Goal: Information Seeking & Learning: Find specific page/section

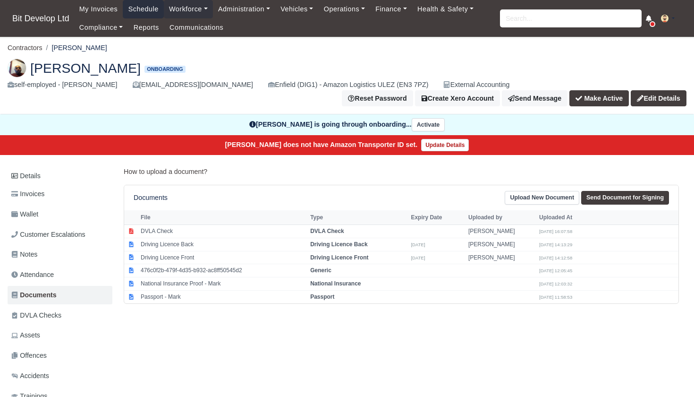
click at [146, 9] on link "Schedule" at bounding box center [143, 9] width 41 height 18
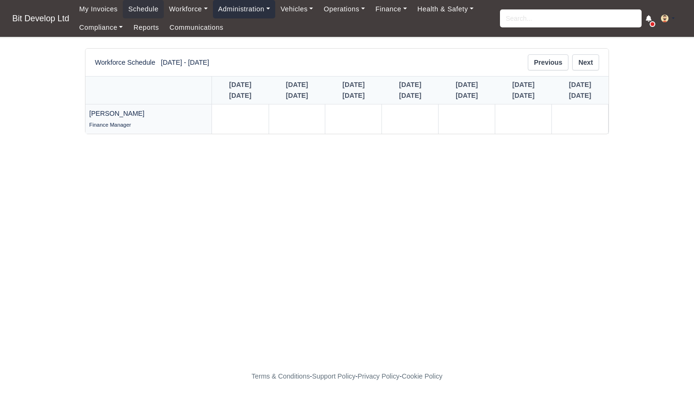
click at [260, 3] on link "Administration" at bounding box center [244, 9] width 62 height 18
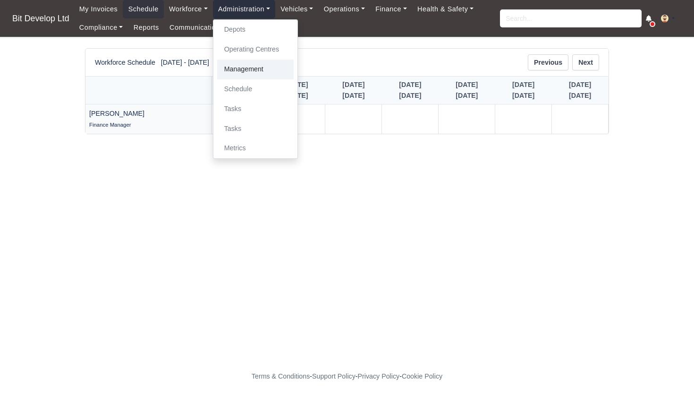
click at [253, 71] on link "Management" at bounding box center [255, 69] width 76 height 20
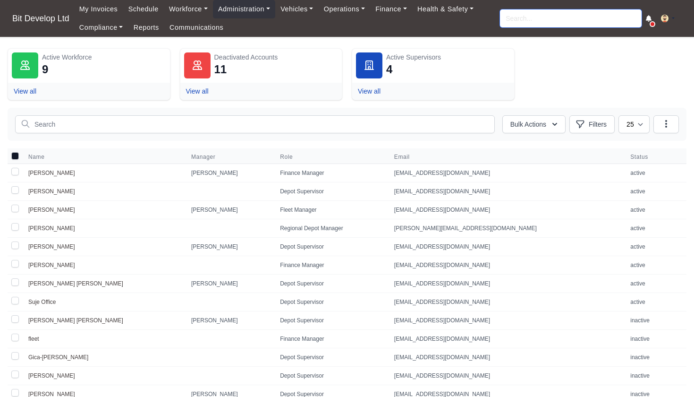
click at [534, 20] on input "search" at bounding box center [571, 18] width 142 height 18
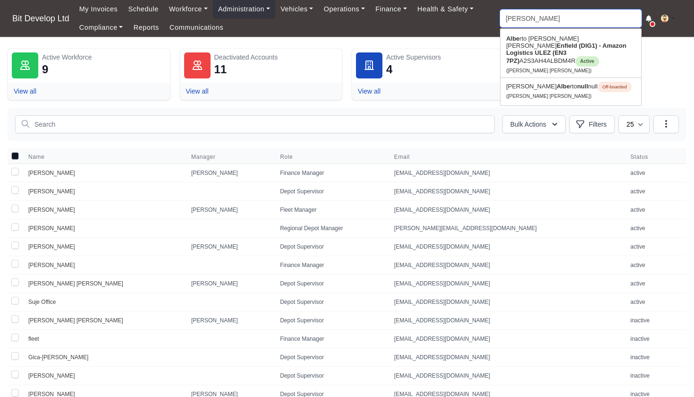
type input "ALBERTO"
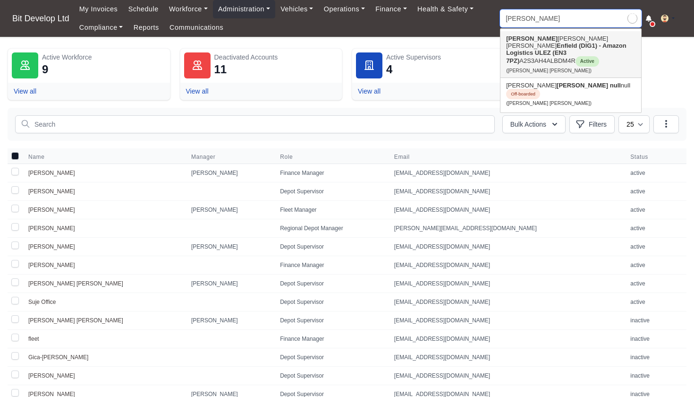
type input "ALBERTO Mendes Moreira"
click at [557, 48] on strong "Enfield (DIG1) - Amazon Logistics ULEZ (EN3 7PZ)" at bounding box center [566, 53] width 120 height 22
type input "Alberto Mendes Moreira"
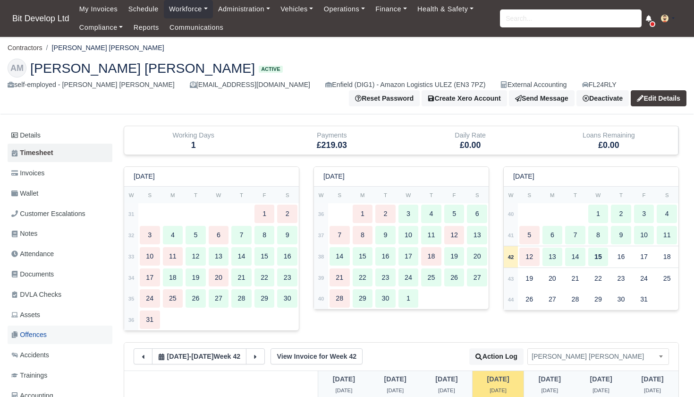
click at [38, 330] on span "Offences" at bounding box center [28, 334] width 35 height 11
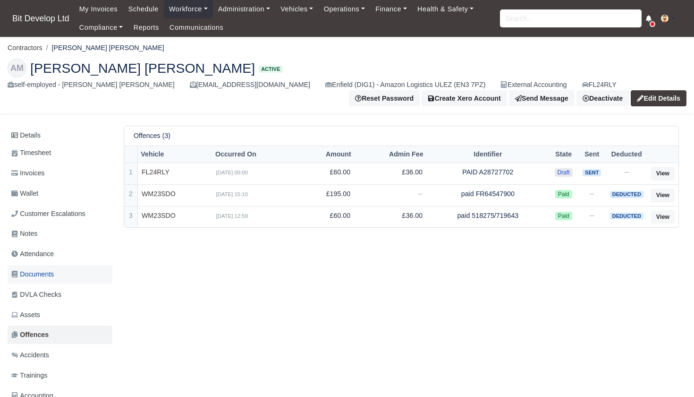
click at [44, 269] on span "Documents" at bounding box center [32, 274] width 42 height 11
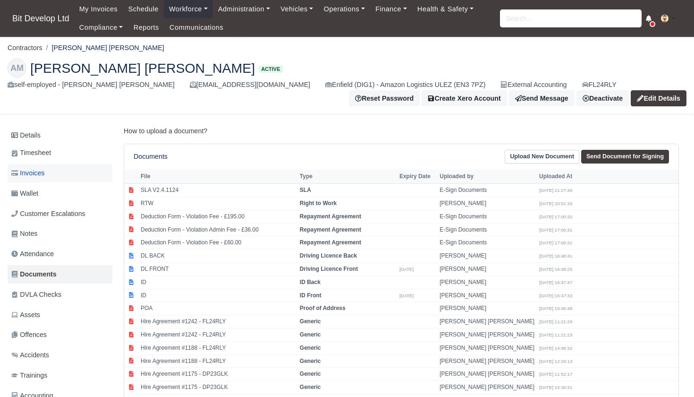
click at [39, 175] on span "Invoices" at bounding box center [27, 173] width 33 height 11
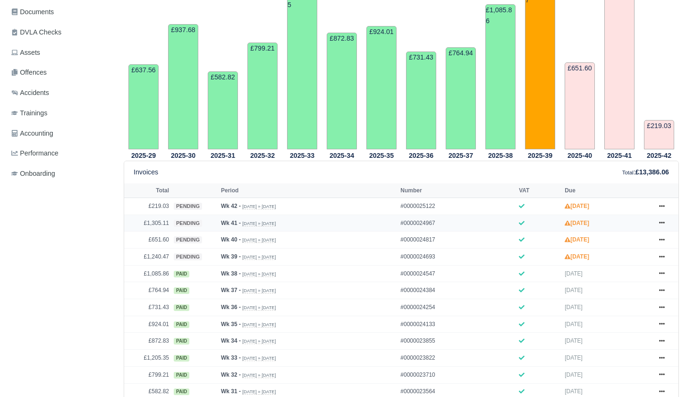
scroll to position [287, 0]
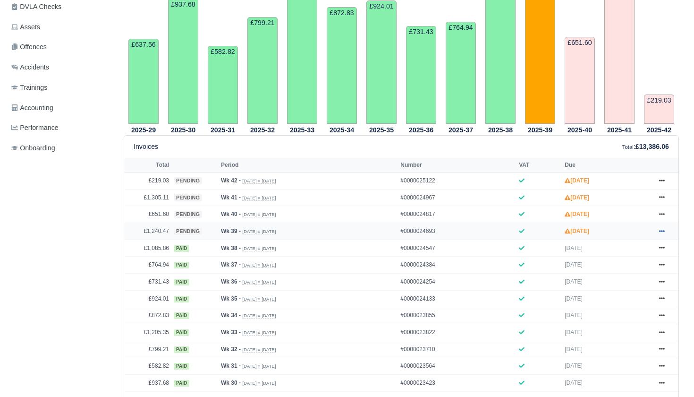
click at [665, 237] on link at bounding box center [662, 231] width 14 height 12
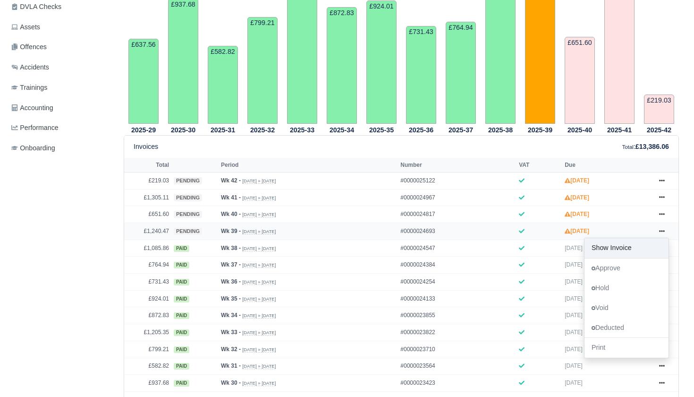
click at [632, 258] on link "Show Invoice" at bounding box center [626, 248] width 84 height 20
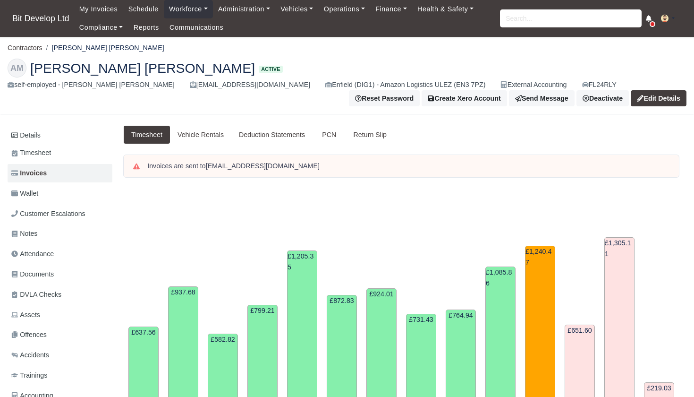
scroll to position [287, 0]
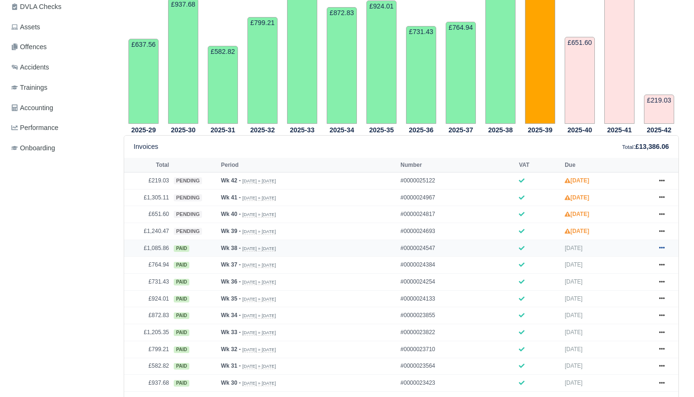
click at [662, 250] on icon at bounding box center [662, 248] width 6 height 6
click at [627, 275] on link "Show Invoice" at bounding box center [626, 265] width 84 height 20
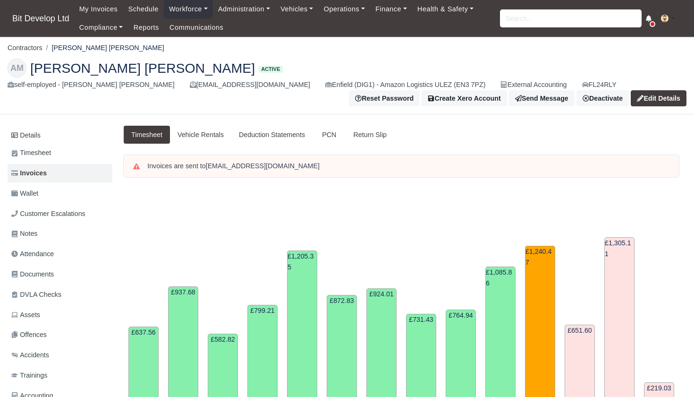
scroll to position [287, 0]
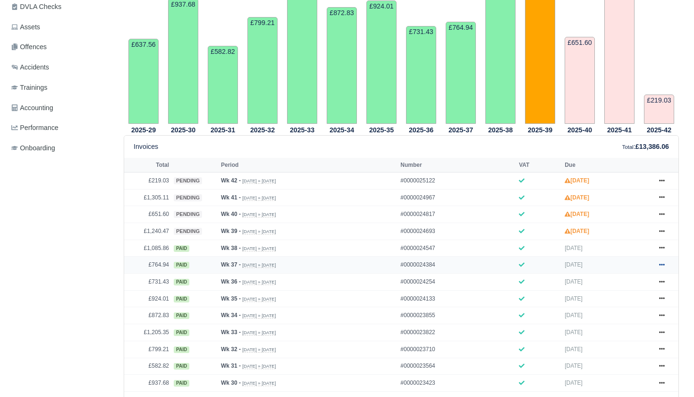
click at [661, 265] on icon at bounding box center [662, 264] width 6 height 2
click at [629, 291] on link "Show Invoice" at bounding box center [626, 281] width 84 height 20
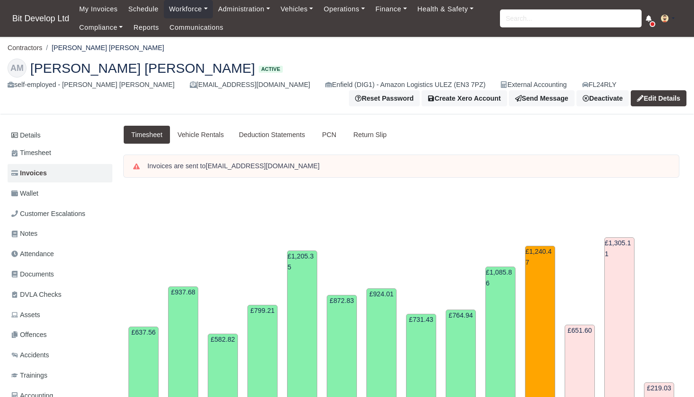
scroll to position [287, 0]
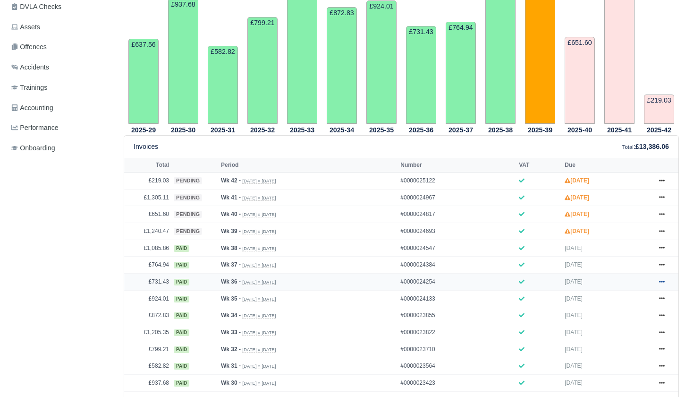
click at [663, 282] on icon at bounding box center [662, 281] width 6 height 2
click at [627, 308] on link "Show Invoice" at bounding box center [626, 298] width 84 height 20
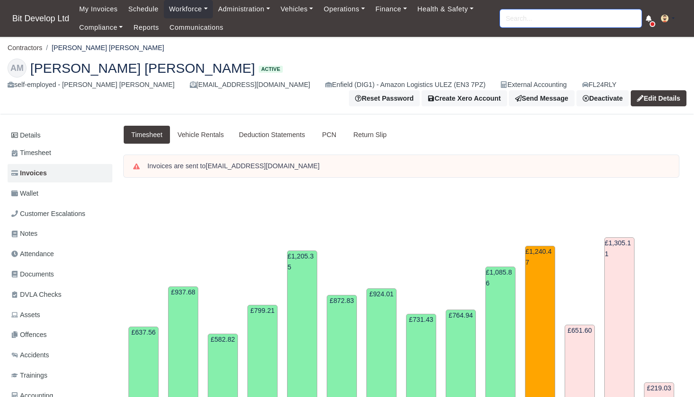
click at [572, 23] on input "search" at bounding box center [571, 18] width 142 height 18
type input "LYUD"
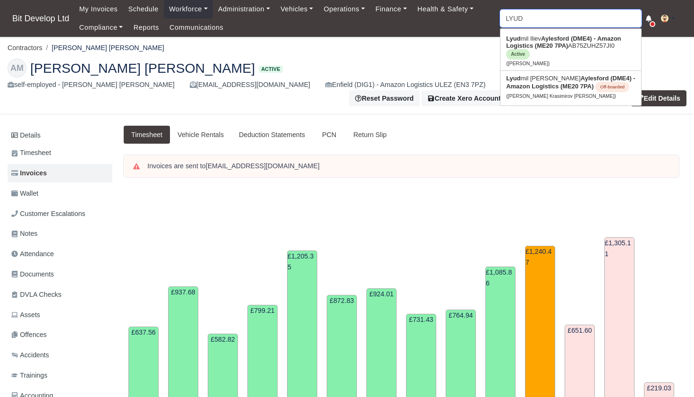
type input "LYUDmil Iliev"
click at [594, 47] on link "Lyud mil Iliev Aylesford (DME4) - Amazon Logistics (ME20 7PA) AB75ZUHZ57JI0 Act…" at bounding box center [570, 50] width 141 height 39
type input "[PERSON_NAME]"
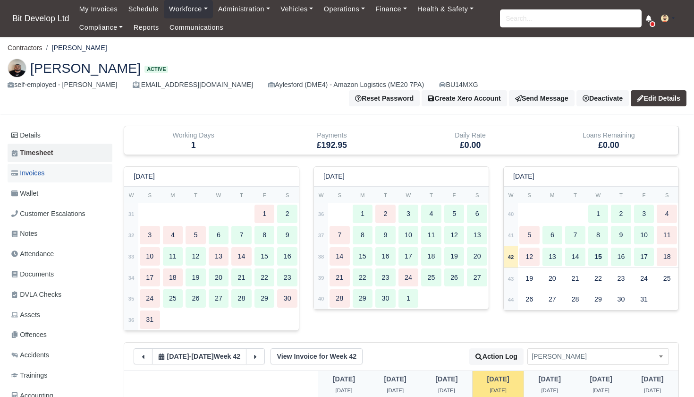
click at [49, 164] on link "Invoices" at bounding box center [60, 173] width 105 height 18
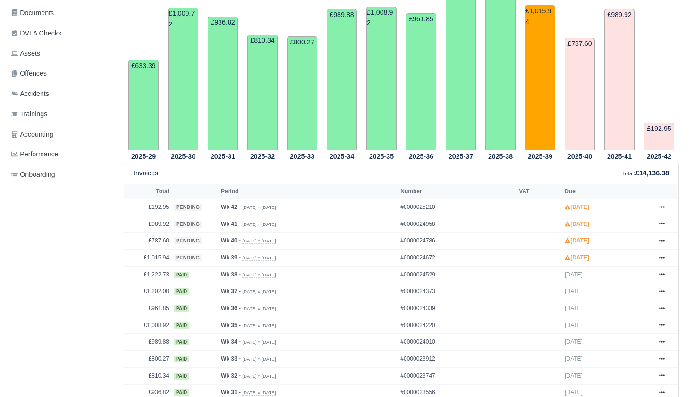
scroll to position [268, 0]
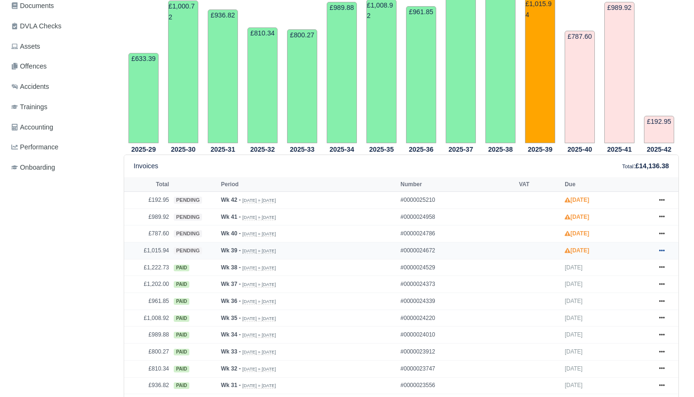
click at [663, 249] on icon at bounding box center [662, 250] width 6 height 2
click at [624, 268] on link "Show Invoice" at bounding box center [626, 267] width 84 height 20
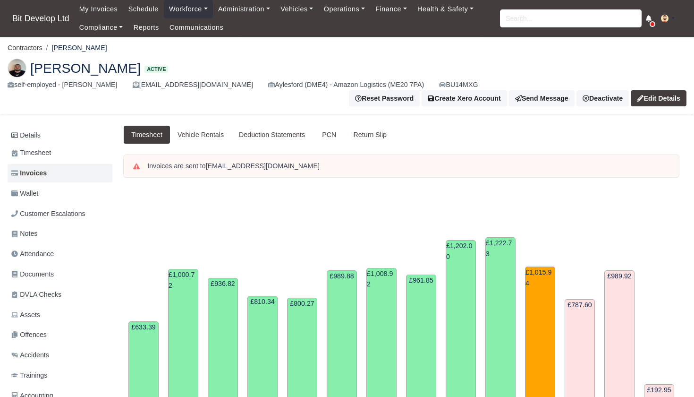
scroll to position [268, 0]
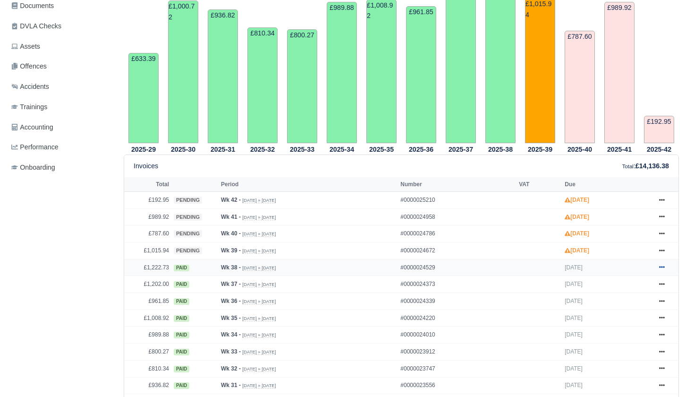
click at [663, 266] on icon at bounding box center [662, 267] width 6 height 2
click at [631, 280] on link "Show Invoice" at bounding box center [626, 284] width 84 height 20
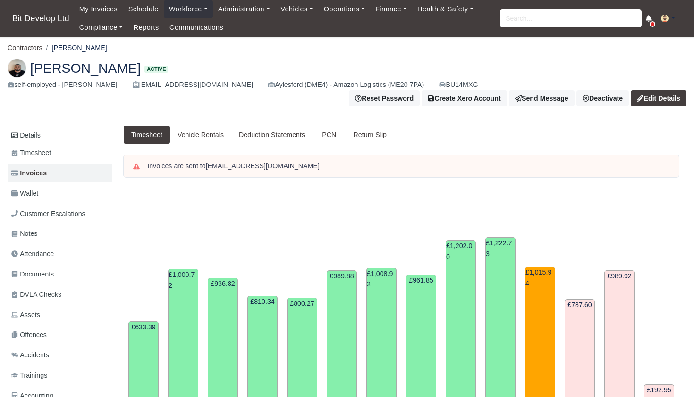
scroll to position [268, 0]
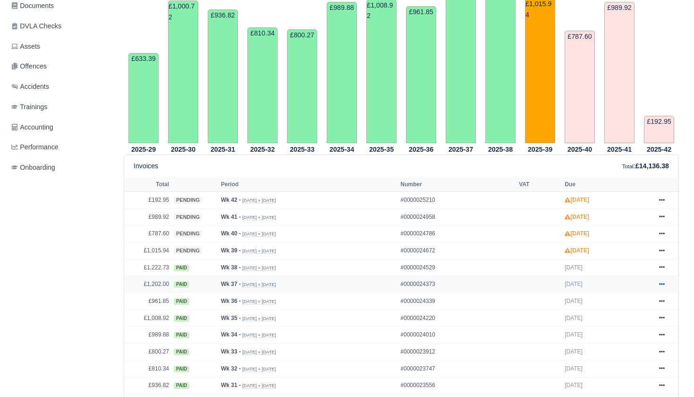
click at [661, 283] on icon at bounding box center [662, 284] width 6 height 6
click at [626, 296] on link "Show Invoice" at bounding box center [626, 301] width 84 height 20
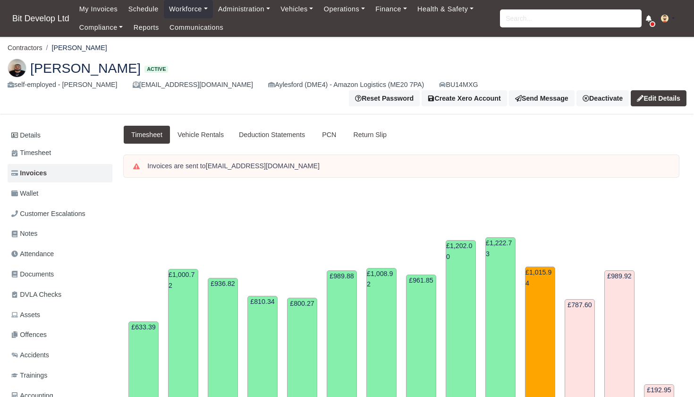
scroll to position [268, 0]
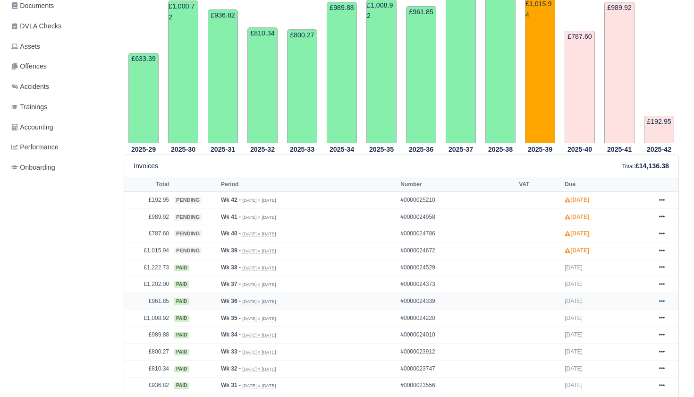
click at [661, 300] on icon at bounding box center [662, 301] width 6 height 2
click at [634, 313] on link "Show Invoice" at bounding box center [626, 318] width 84 height 20
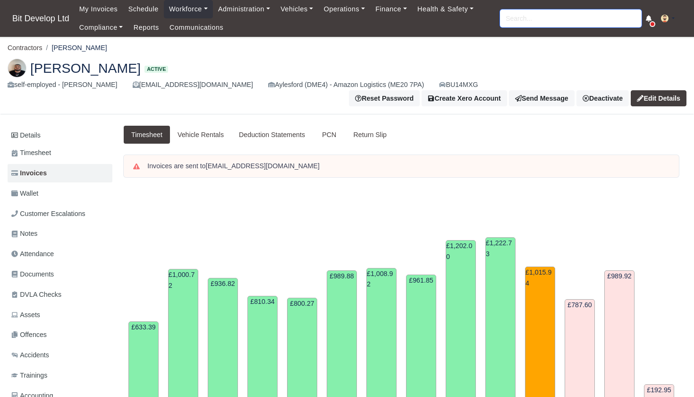
click at [510, 15] on input "search" at bounding box center [571, 18] width 142 height 18
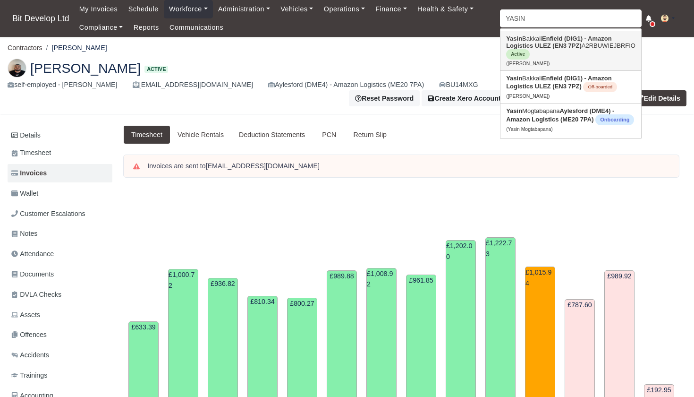
click at [538, 47] on strong "Enfield (DIG1) - Amazon Logistics ULEZ (EN3 7PZ)" at bounding box center [558, 42] width 105 height 14
type input "[PERSON_NAME]"
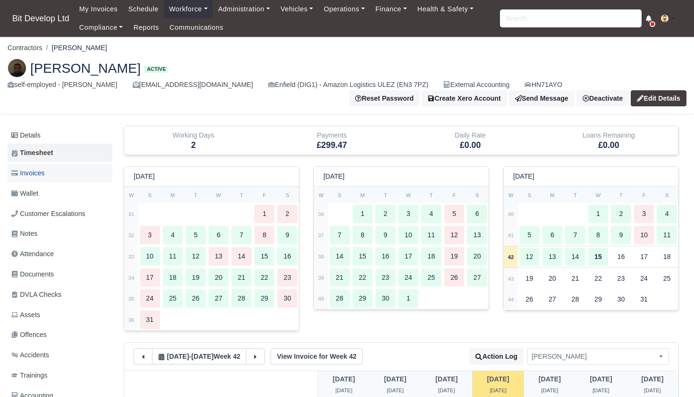
click at [51, 174] on link "Invoices" at bounding box center [60, 173] width 105 height 18
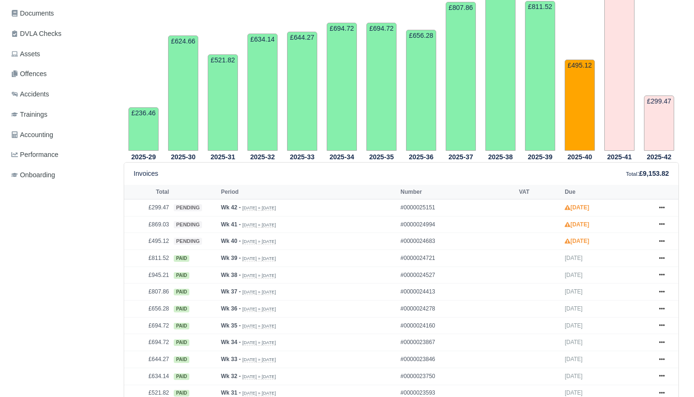
scroll to position [269, 0]
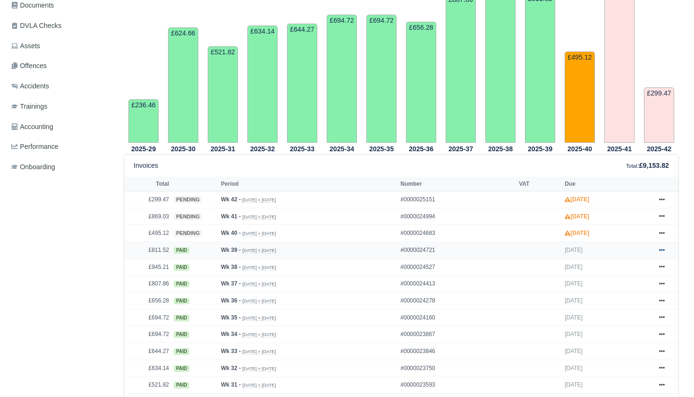
click at [663, 251] on icon at bounding box center [662, 250] width 6 height 2
click at [621, 277] on link "Show Invoice" at bounding box center [626, 267] width 84 height 20
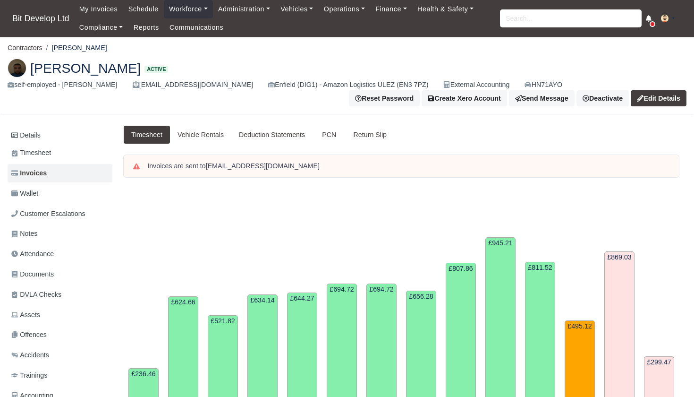
scroll to position [269, 0]
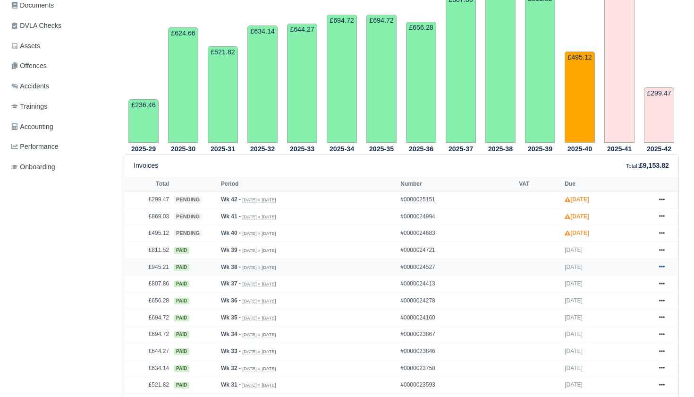
click at [661, 268] on icon at bounding box center [662, 267] width 6 height 2
click at [628, 294] on link "Show Invoice" at bounding box center [626, 284] width 84 height 20
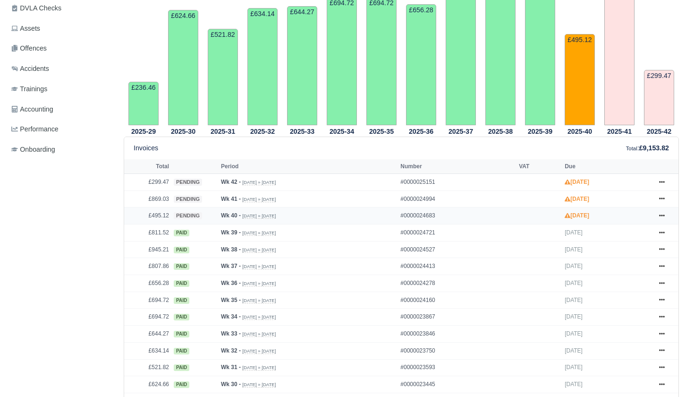
scroll to position [288, 0]
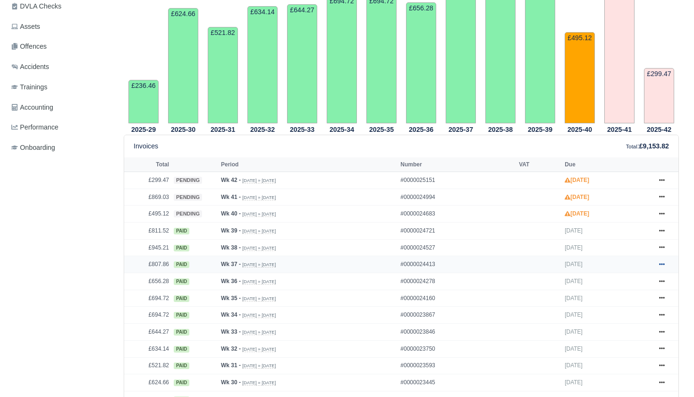
click at [662, 265] on icon at bounding box center [662, 264] width 6 height 2
click at [614, 291] on link "Show Invoice" at bounding box center [626, 281] width 84 height 20
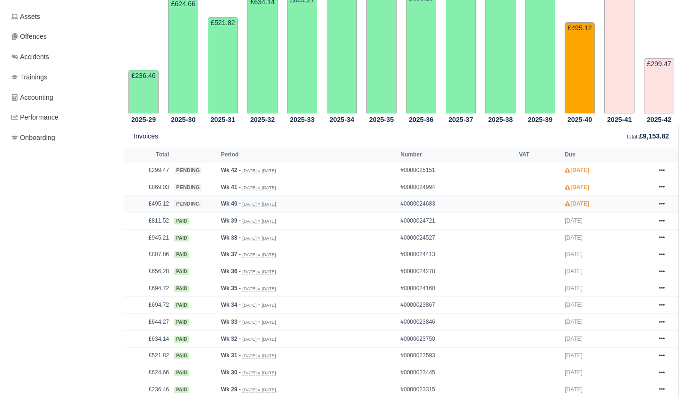
scroll to position [308, 0]
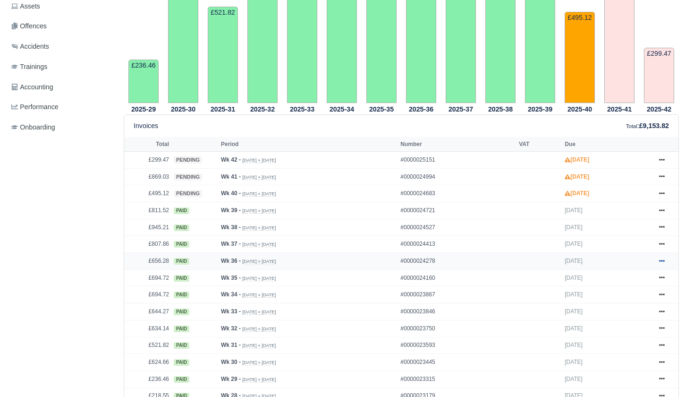
click at [663, 262] on icon at bounding box center [662, 261] width 6 height 2
click at [632, 287] on link "Show Invoice" at bounding box center [626, 278] width 84 height 20
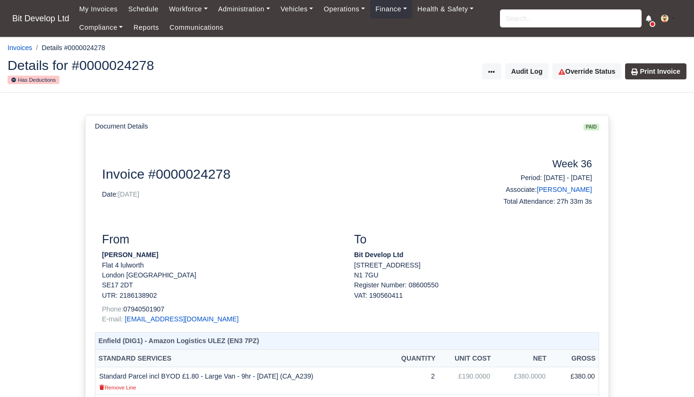
click at [518, 23] on input "search" at bounding box center [571, 18] width 142 height 18
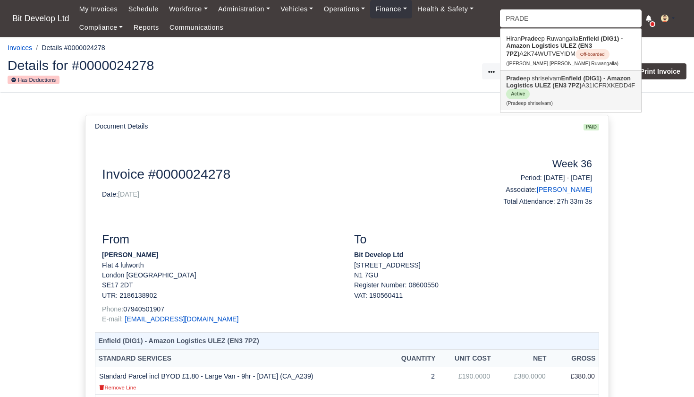
click at [528, 87] on strong "Enfield (DIG1) - Amazon Logistics ULEZ (EN3 7PZ)" at bounding box center [568, 82] width 125 height 14
type input "Pradeep shriselvam"
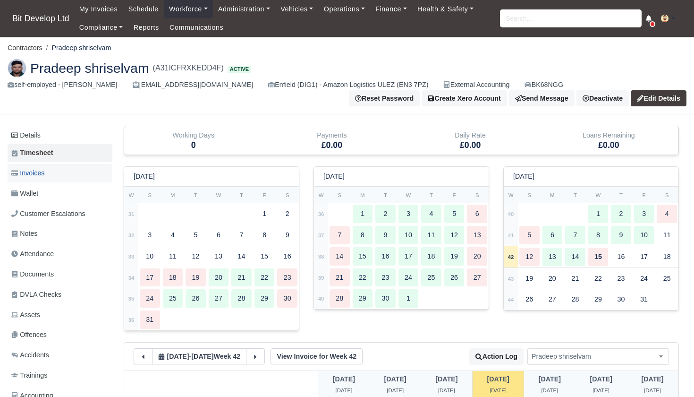
click at [43, 173] on span "Invoices" at bounding box center [27, 173] width 33 height 11
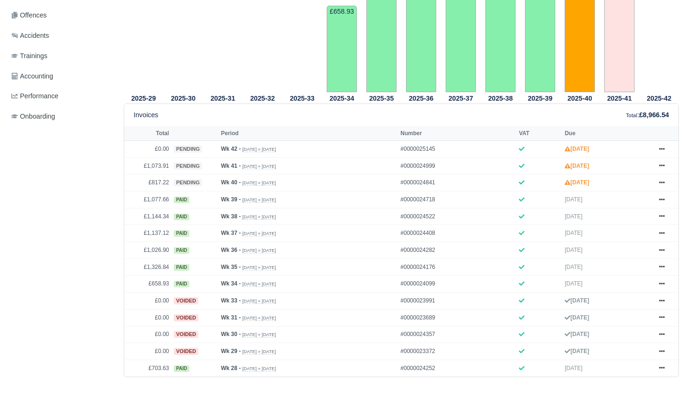
scroll to position [342, 0]
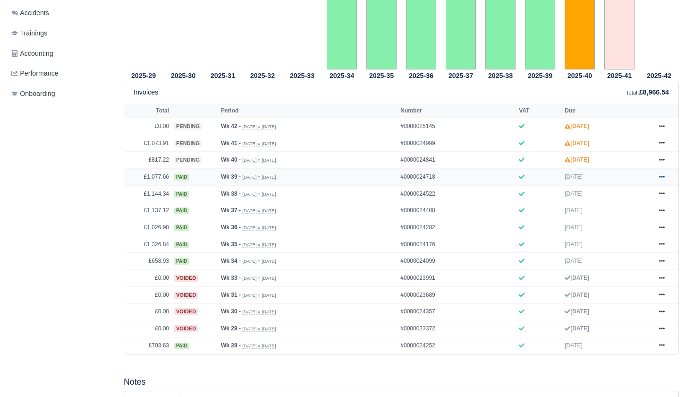
click at [663, 179] on icon at bounding box center [662, 177] width 6 height 6
click at [618, 203] on link "Show Invoice" at bounding box center [626, 194] width 84 height 20
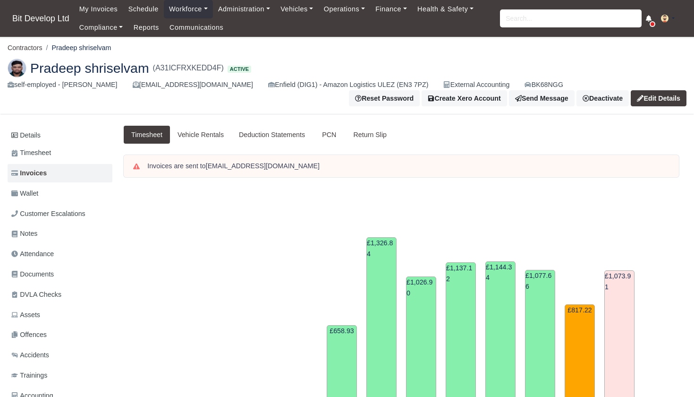
scroll to position [342, 0]
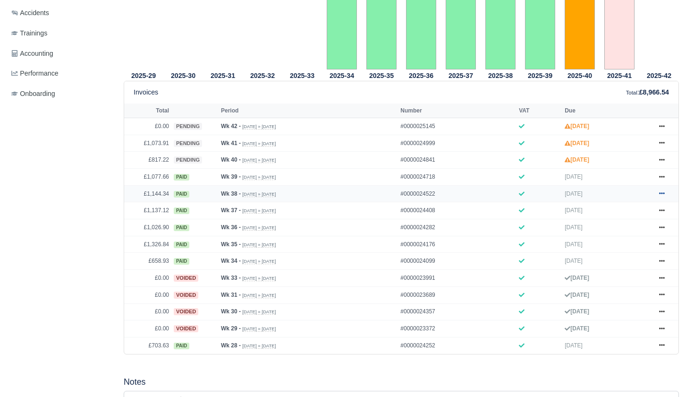
click at [665, 200] on link at bounding box center [662, 194] width 14 height 12
click at [622, 220] on link "Show Invoice" at bounding box center [626, 211] width 84 height 20
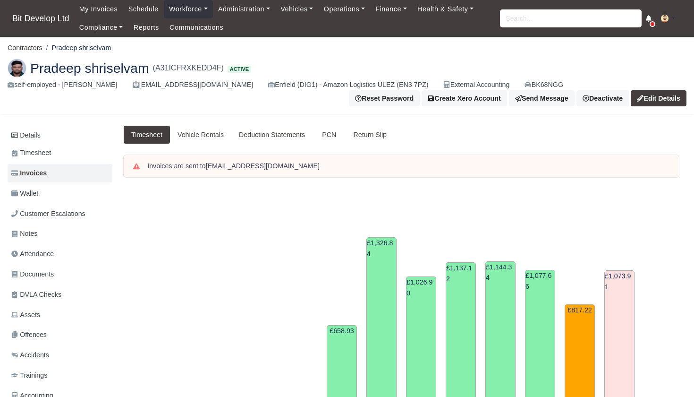
scroll to position [342, 0]
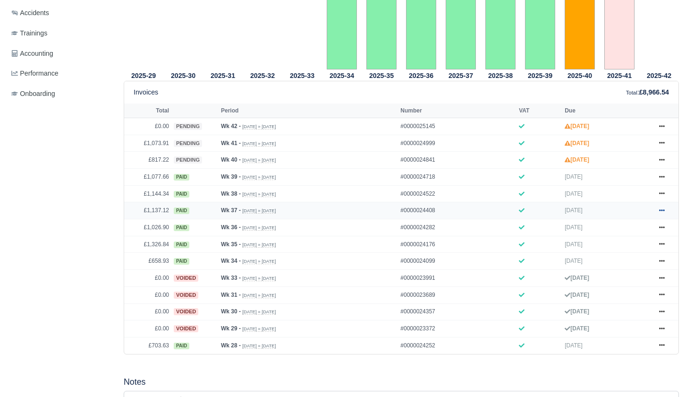
click at [663, 213] on icon at bounding box center [662, 210] width 6 height 6
click at [610, 237] on link "Show Invoice" at bounding box center [626, 227] width 84 height 20
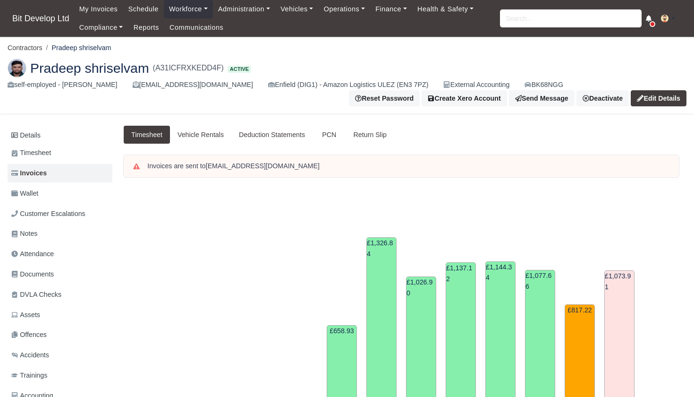
scroll to position [342, 0]
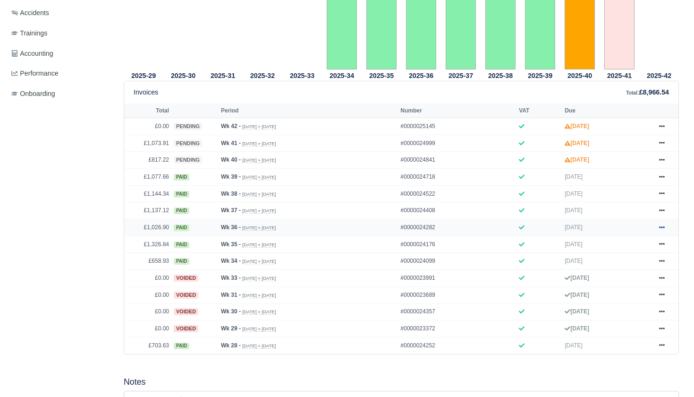
click at [662, 228] on icon at bounding box center [662, 227] width 6 height 2
click at [616, 254] on link "Show Invoice" at bounding box center [626, 244] width 84 height 20
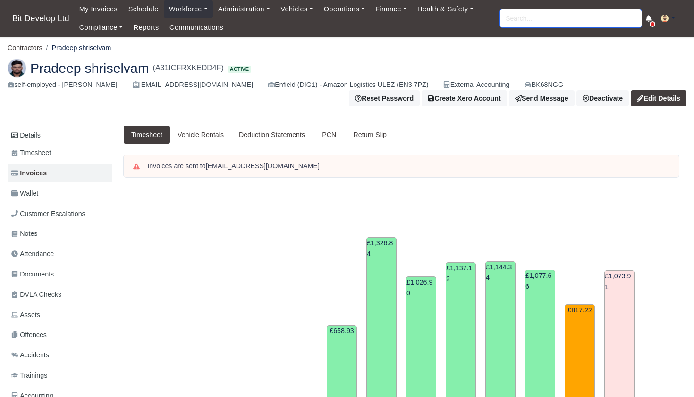
click at [546, 20] on input "search" at bounding box center [571, 18] width 142 height 18
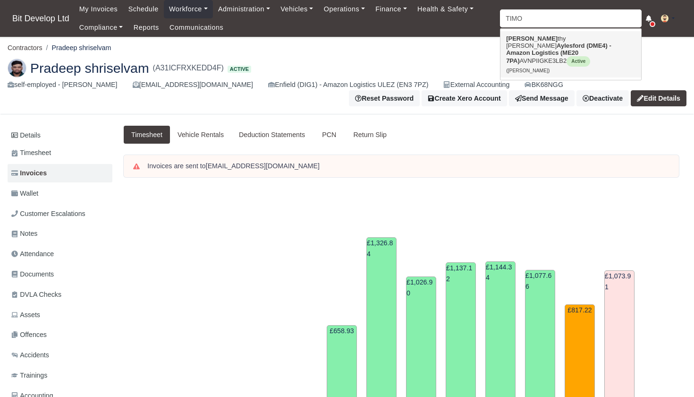
click at [551, 46] on strong "Aylesford (DME4) - Amazon Logistics (ME20 7PA)" at bounding box center [558, 53] width 105 height 22
type input "[PERSON_NAME]"
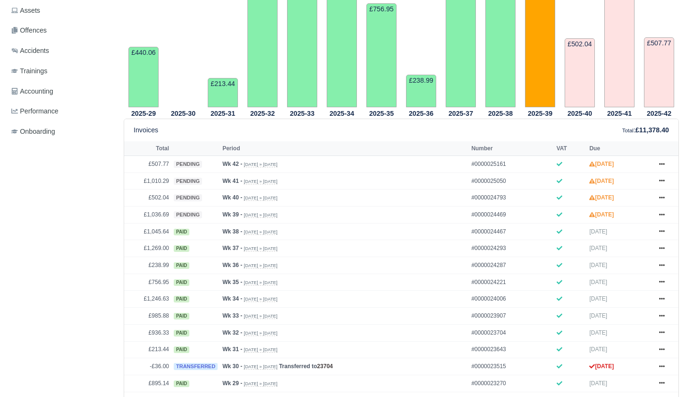
scroll to position [320, 0]
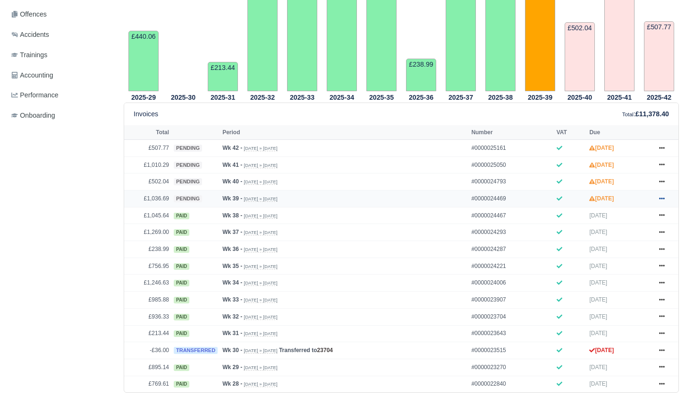
click at [664, 199] on icon at bounding box center [662, 198] width 6 height 2
click at [609, 225] on link "Show Invoice" at bounding box center [626, 215] width 84 height 20
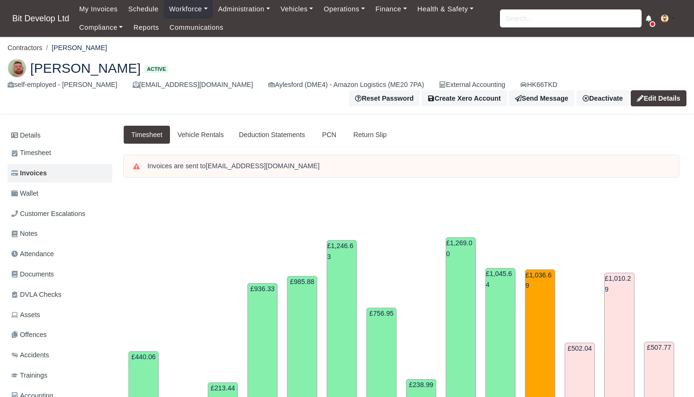
scroll to position [320, 0]
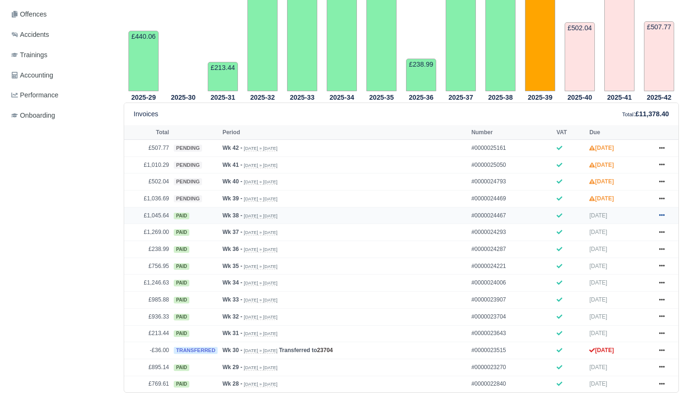
click at [660, 218] on icon at bounding box center [662, 215] width 6 height 6
click at [626, 242] on link "Show Invoice" at bounding box center [626, 232] width 84 height 20
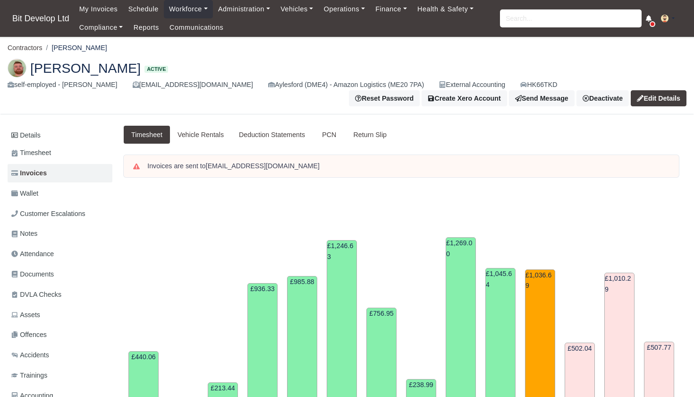
scroll to position [320, 0]
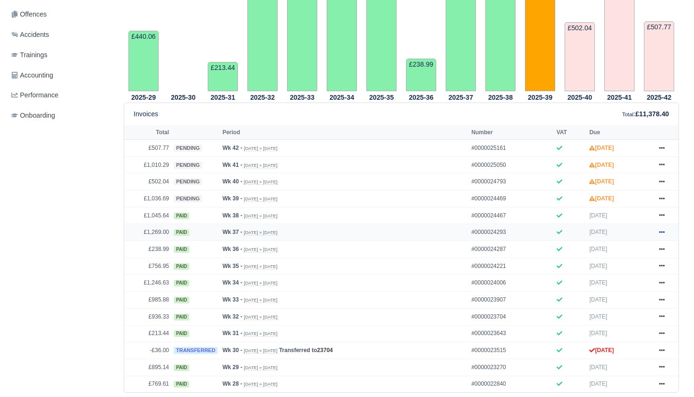
click at [660, 235] on icon at bounding box center [662, 232] width 6 height 6
click at [618, 259] on link "Show Invoice" at bounding box center [626, 249] width 84 height 20
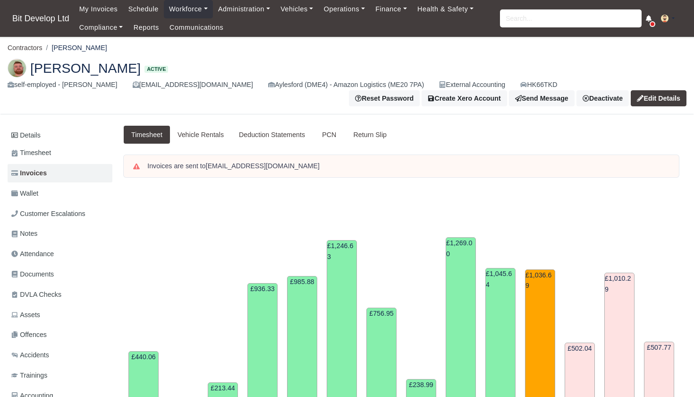
scroll to position [320, 0]
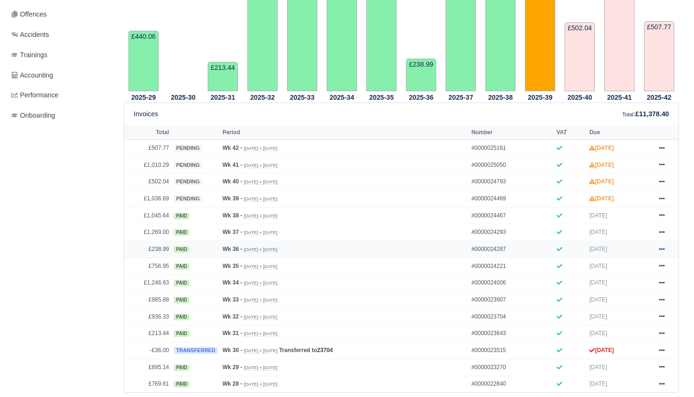
click at [666, 255] on link at bounding box center [662, 249] width 14 height 12
click at [634, 276] on link "Show Invoice" at bounding box center [626, 266] width 84 height 20
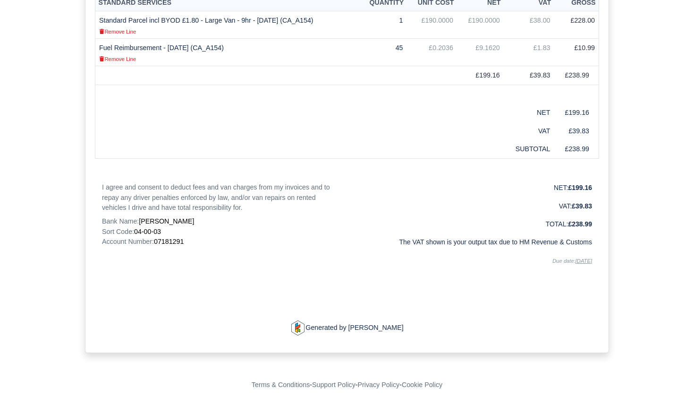
scroll to position [404, 0]
